Goal: Check status

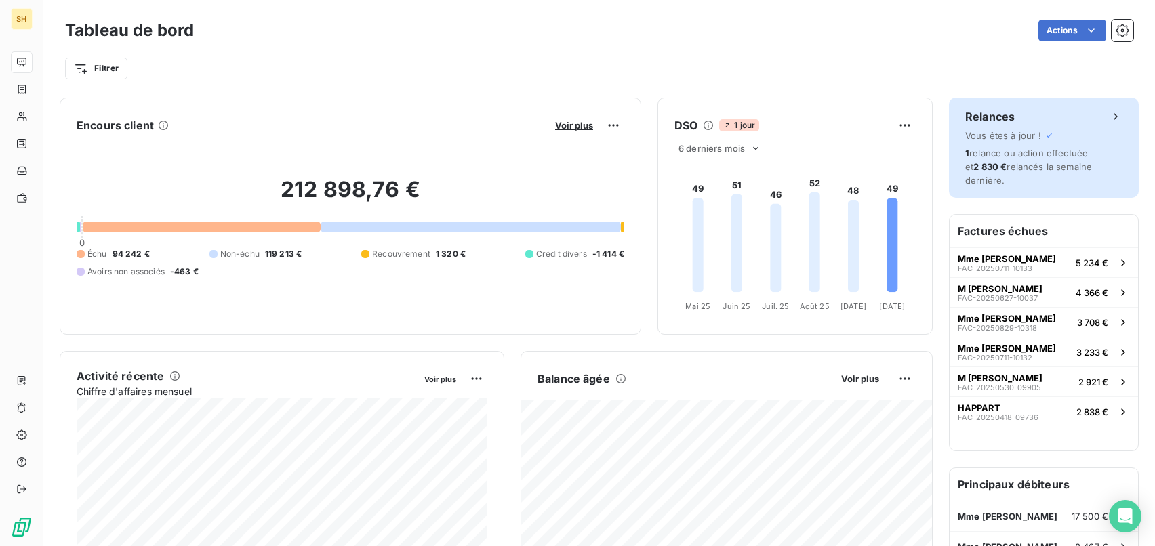
click at [1045, 165] on span "1 relance ou action effectuée et 2 830 € relancés la semaine dernière." at bounding box center [1028, 167] width 127 height 38
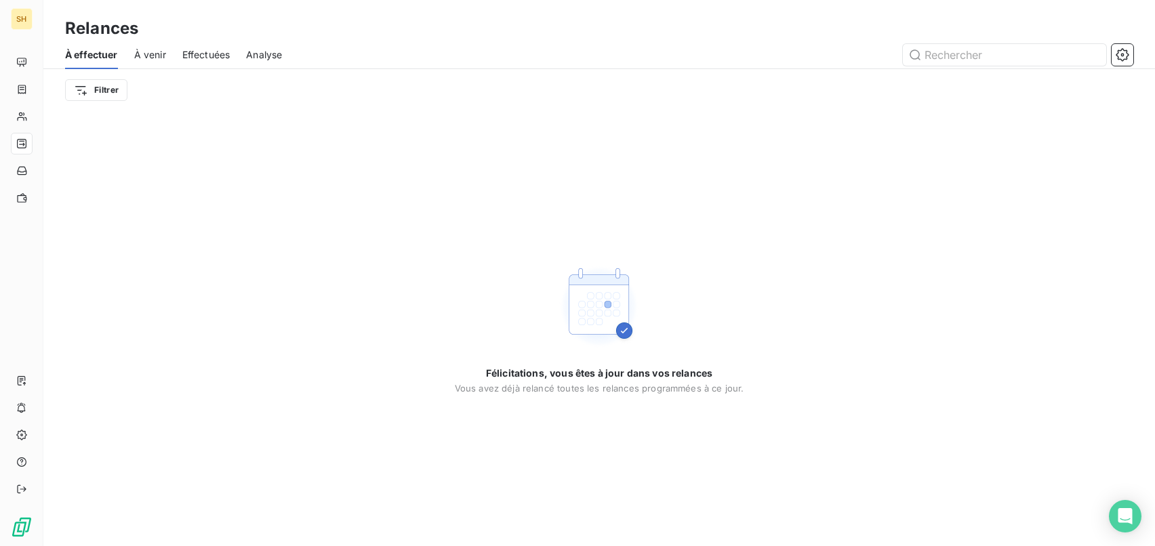
click at [159, 55] on span "À venir" at bounding box center [150, 55] width 32 height 14
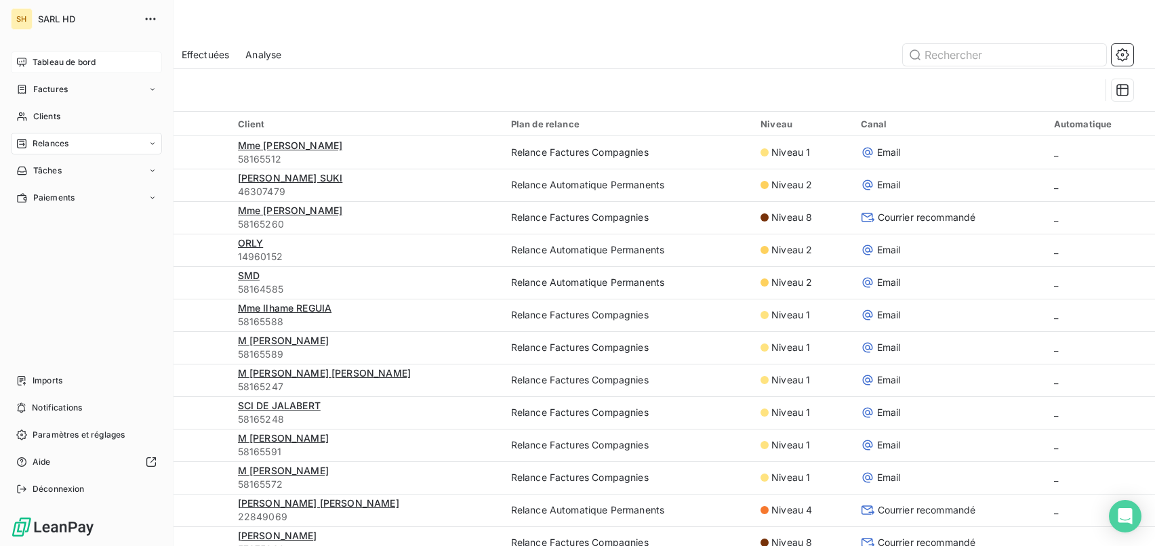
click at [26, 57] on icon at bounding box center [21, 62] width 11 height 11
